Goal: Task Accomplishment & Management: Manage account settings

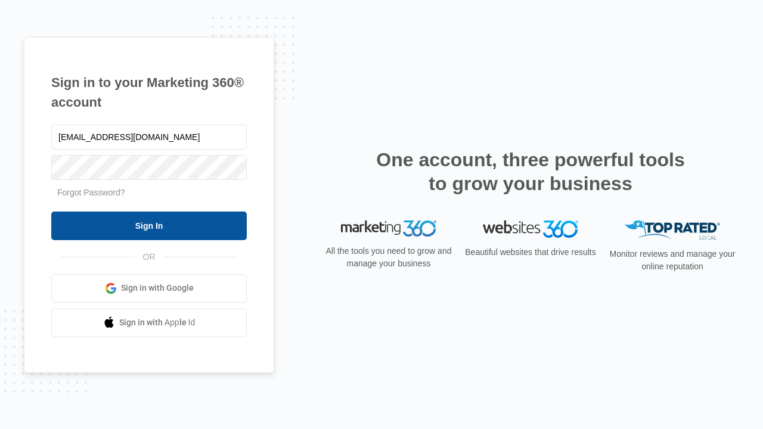
click at [149, 225] on input "Sign In" at bounding box center [148, 226] width 195 height 29
